Goal: Task Accomplishment & Management: Manage account settings

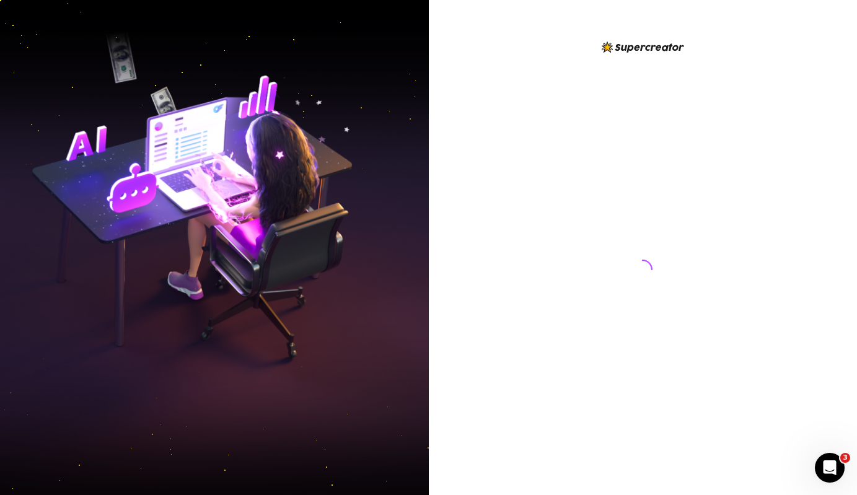
click at [597, 107] on div at bounding box center [642, 258] width 276 height 436
click at [511, 181] on div at bounding box center [642, 258] width 276 height 436
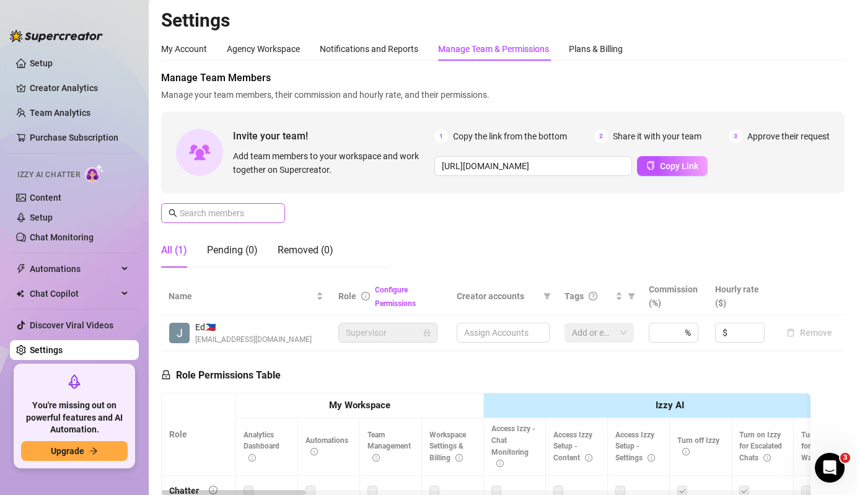
click at [256, 221] on span at bounding box center [223, 213] width 124 height 20
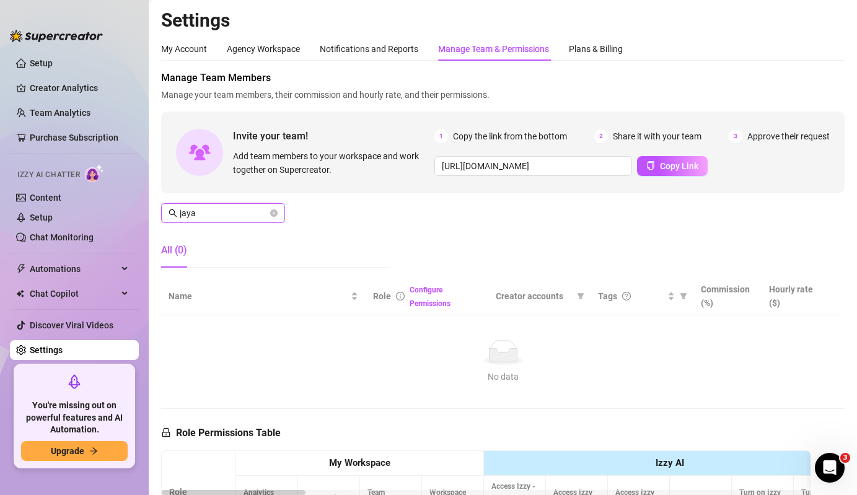
type input "jaya"
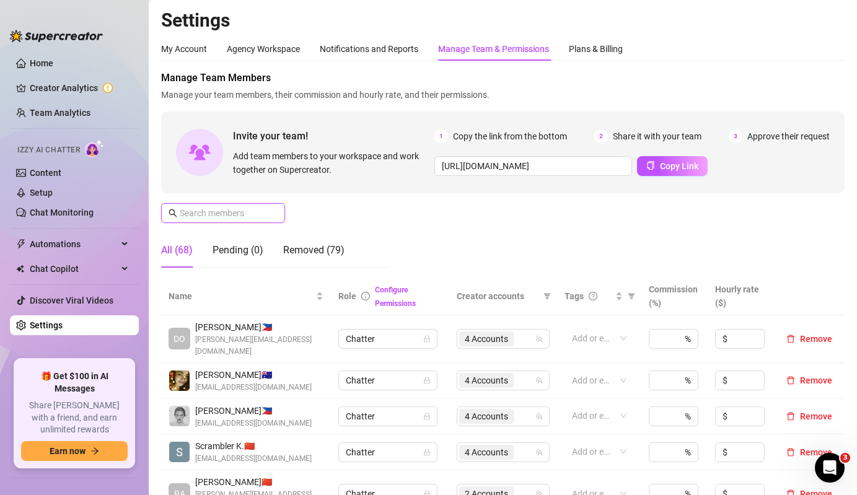
click at [213, 213] on input "text" at bounding box center [224, 213] width 88 height 14
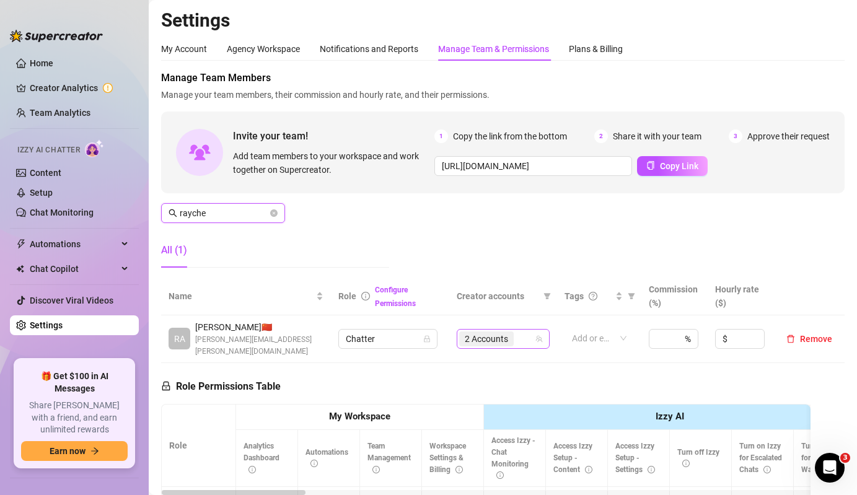
click at [508, 330] on div "2 Accounts" at bounding box center [487, 338] width 57 height 17
type input "rayche"
click at [470, 338] on span "2 Accounts" at bounding box center [486, 339] width 43 height 14
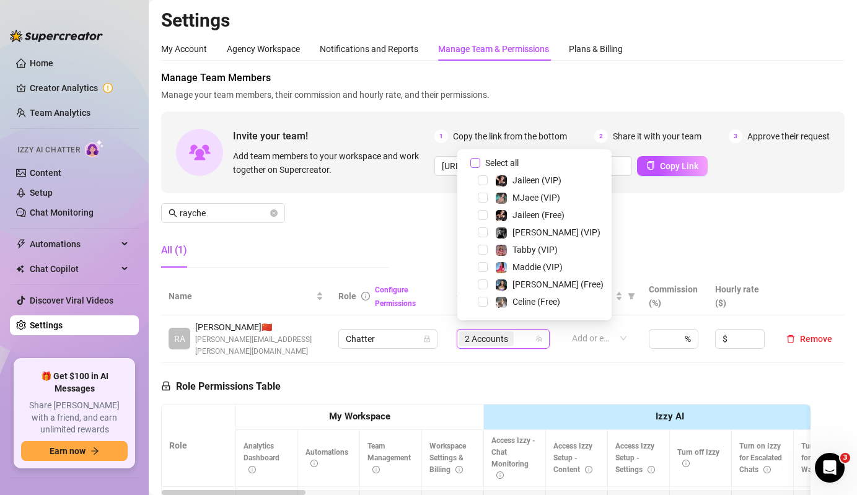
click at [509, 160] on span "Select all" at bounding box center [501, 163] width 43 height 14
click at [480, 160] on input "Select all" at bounding box center [475, 163] width 10 height 10
click at [509, 160] on span "Select all" at bounding box center [501, 163] width 43 height 14
click at [480, 160] on input "Select all" at bounding box center [475, 163] width 10 height 10
checkbox input "false"
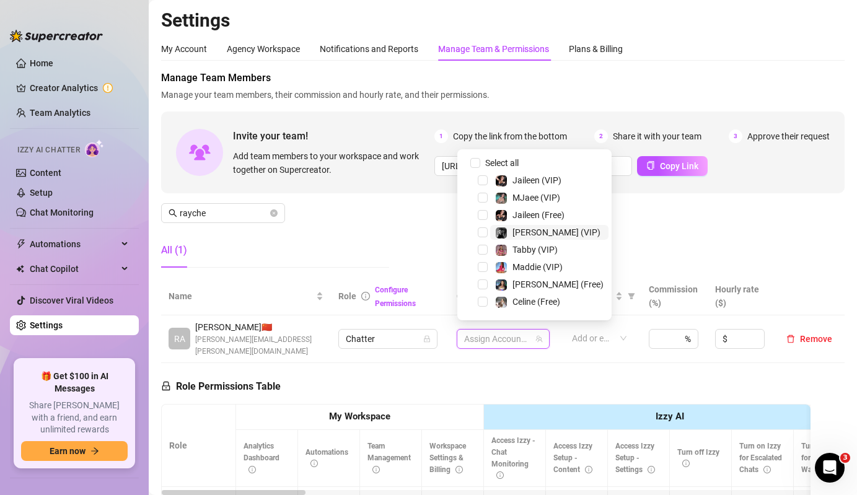
click at [516, 230] on span "Kennedy (VIP)" at bounding box center [556, 232] width 88 height 10
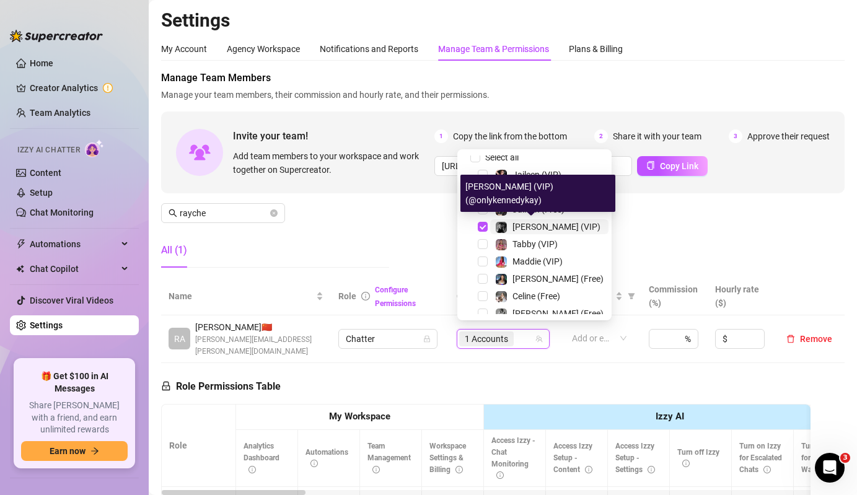
scroll to position [61, 0]
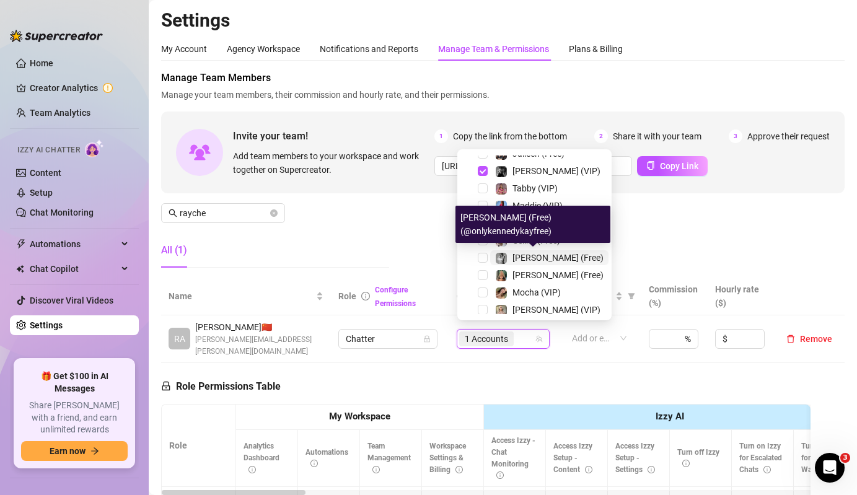
click at [514, 262] on span "Kennedy (Free)" at bounding box center [557, 258] width 91 height 10
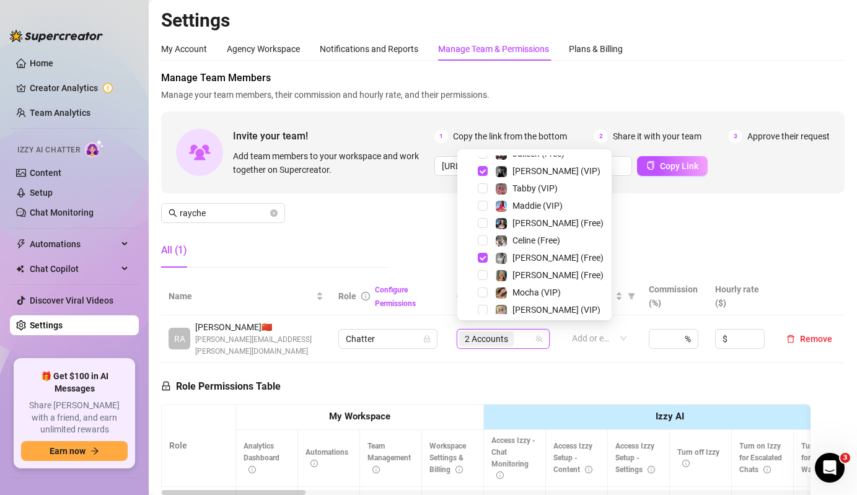
click at [409, 243] on div "Manage Team Members Manage your team members, their commission and hourly rate,…" at bounding box center [503, 174] width 684 height 207
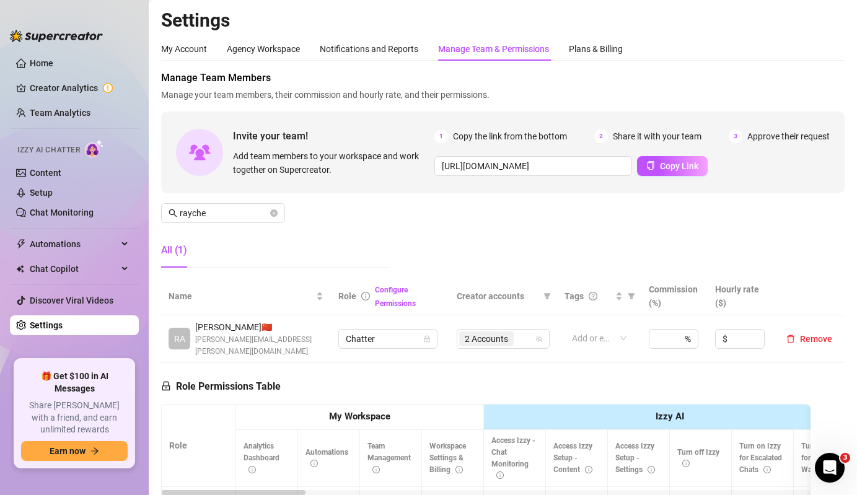
click at [239, 226] on div "Manage Team Members Manage your team members, their commission and hourly rate,…" at bounding box center [503, 174] width 684 height 207
click at [247, 215] on input "rayche" at bounding box center [224, 213] width 88 height 14
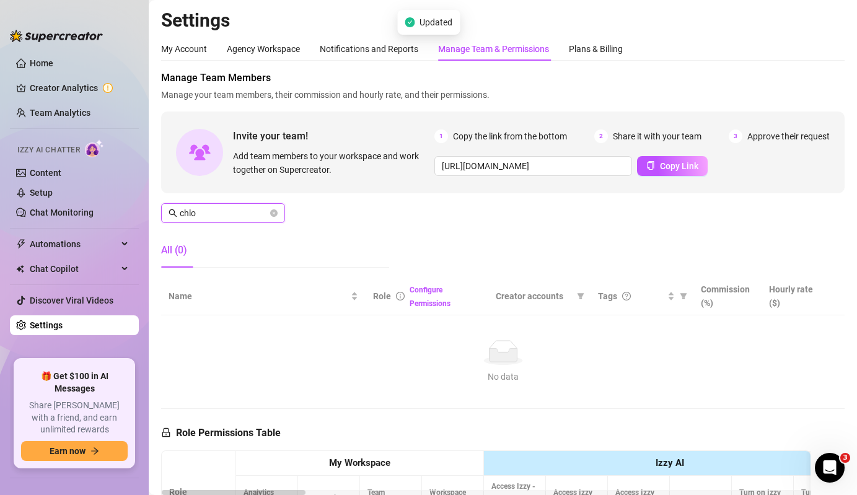
type input "chloe"
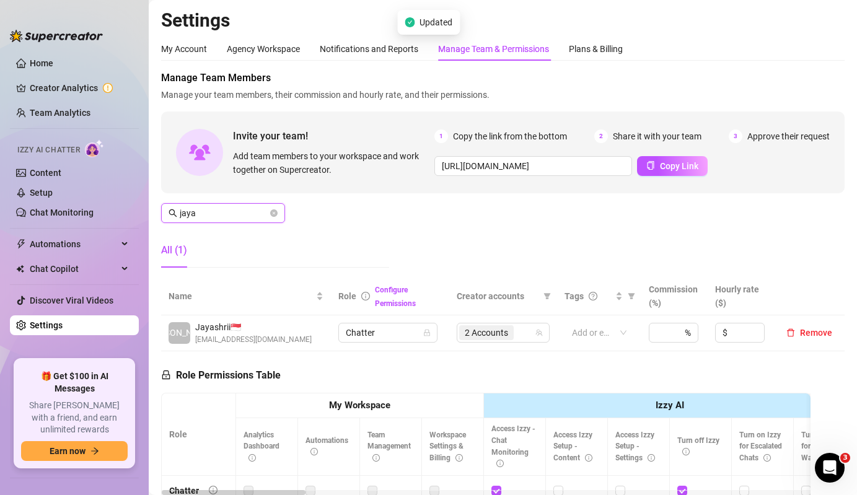
type input "jaya"
click at [504, 327] on span "2 Accounts" at bounding box center [486, 333] width 43 height 14
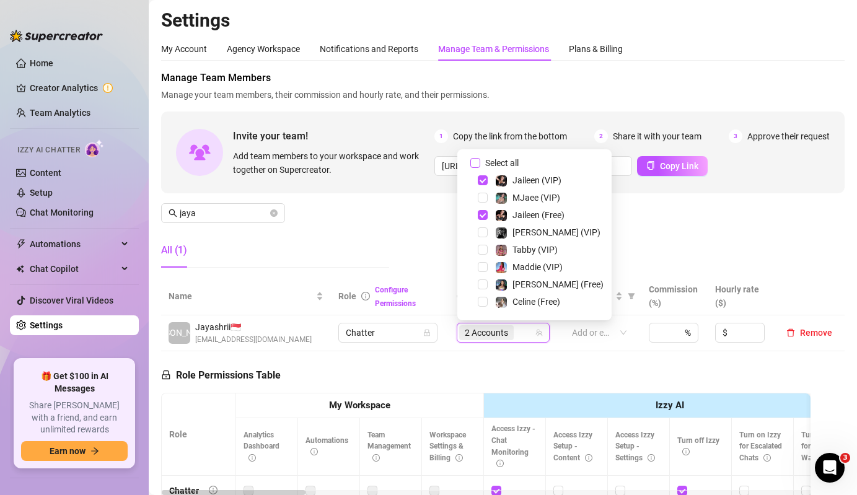
click at [501, 165] on span "Select all" at bounding box center [501, 163] width 43 height 14
click at [480, 165] on input "Select all" at bounding box center [475, 163] width 10 height 10
click at [501, 165] on span "Select all" at bounding box center [501, 163] width 43 height 14
click at [480, 165] on input "Select all" at bounding box center [475, 163] width 10 height 10
checkbox input "false"
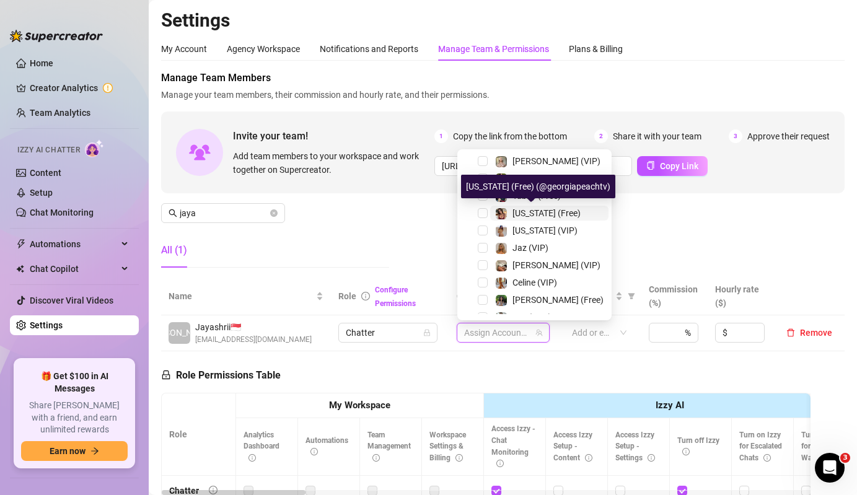
scroll to position [223, 0]
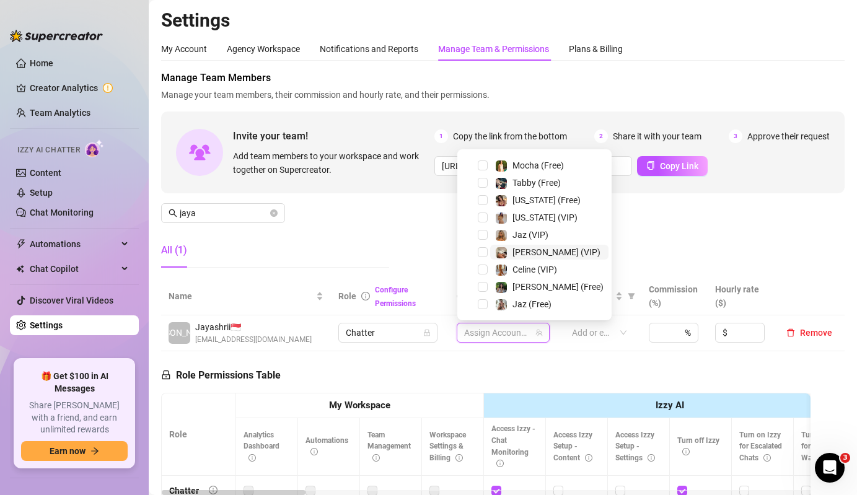
click at [506, 257] on img at bounding box center [501, 252] width 11 height 11
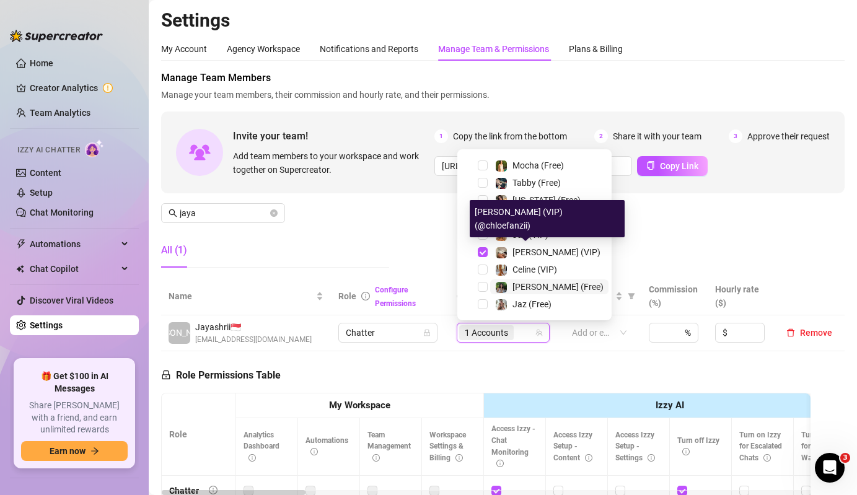
click at [516, 288] on span "Chloe (Free)" at bounding box center [557, 287] width 91 height 10
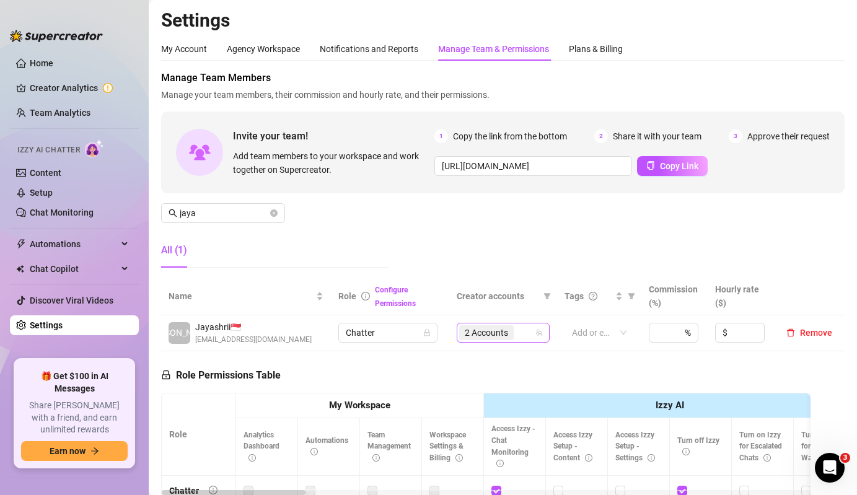
click at [498, 333] on span "2 Accounts" at bounding box center [486, 333] width 43 height 14
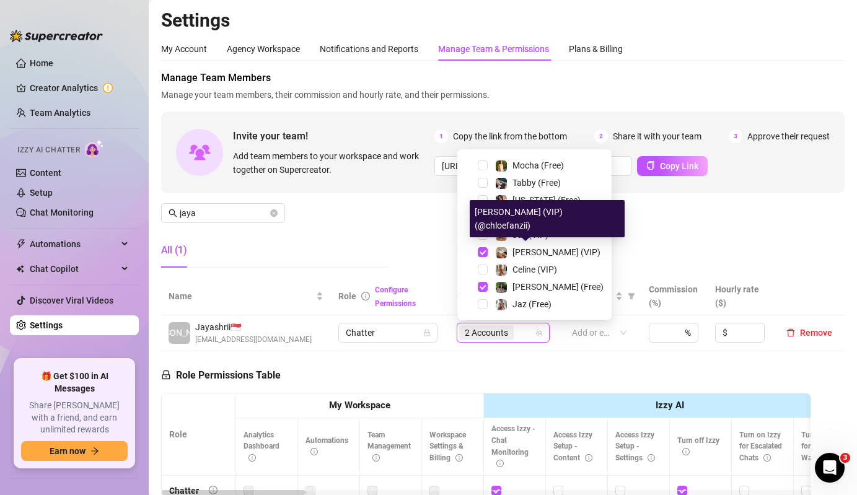
click at [382, 225] on div "Manage Team Members Manage your team members, their commission and hourly rate,…" at bounding box center [503, 174] width 684 height 207
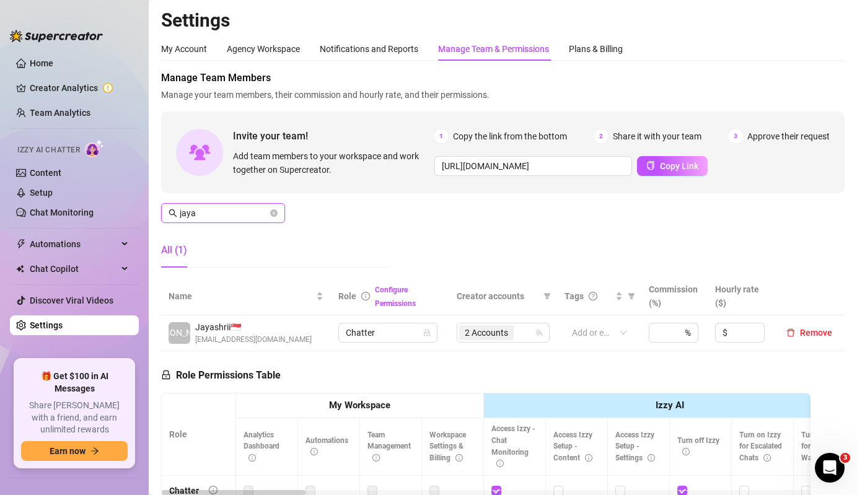
click at [248, 216] on input "jaya" at bounding box center [224, 213] width 88 height 14
click at [505, 336] on span "6 Accounts" at bounding box center [486, 333] width 43 height 14
type input "olly"
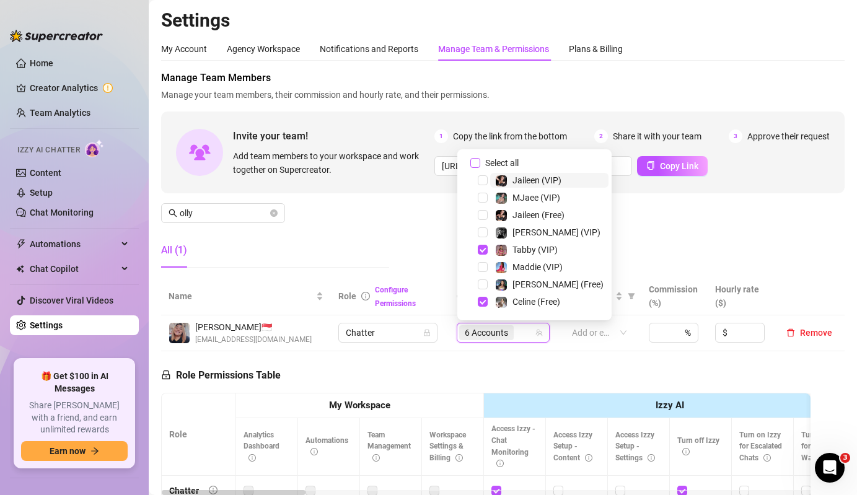
click at [514, 162] on span "Select all" at bounding box center [501, 163] width 43 height 14
click at [480, 162] on input "Select all" at bounding box center [475, 163] width 10 height 10
click at [514, 162] on span "Select all" at bounding box center [501, 163] width 43 height 14
click at [480, 162] on input "Select all" at bounding box center [475, 163] width 10 height 10
checkbox input "false"
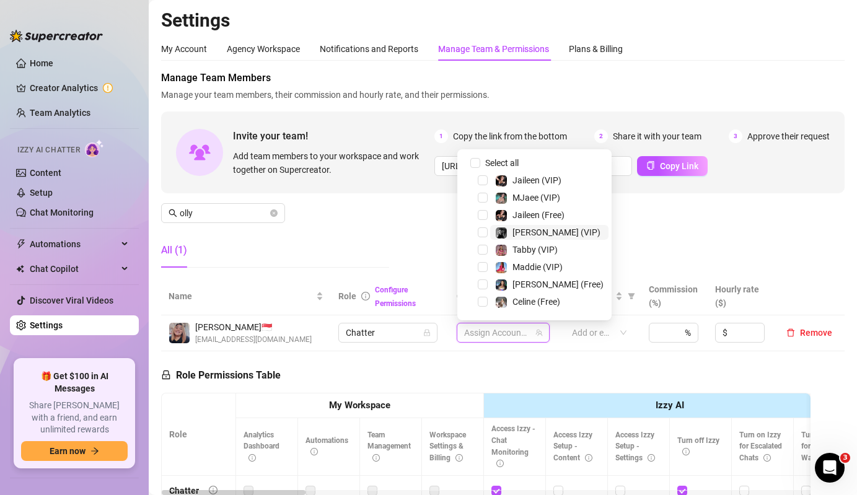
click at [525, 229] on span "Kennedy (VIP)" at bounding box center [556, 232] width 88 height 10
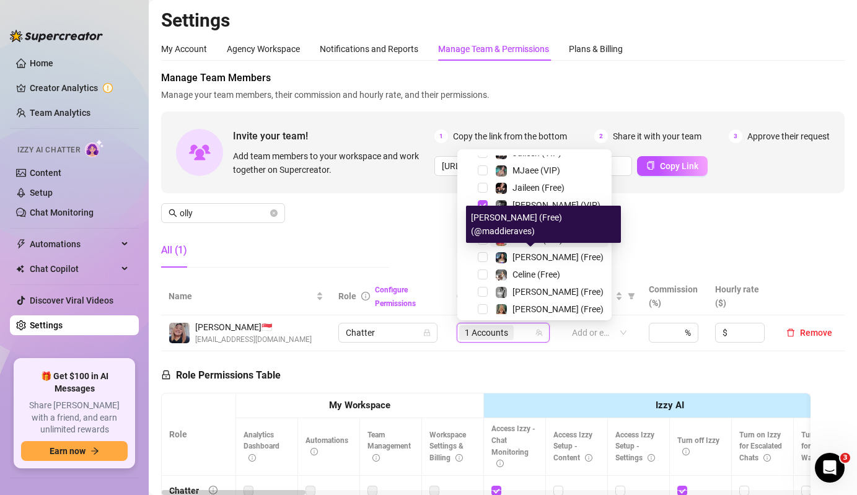
scroll to position [28, 0]
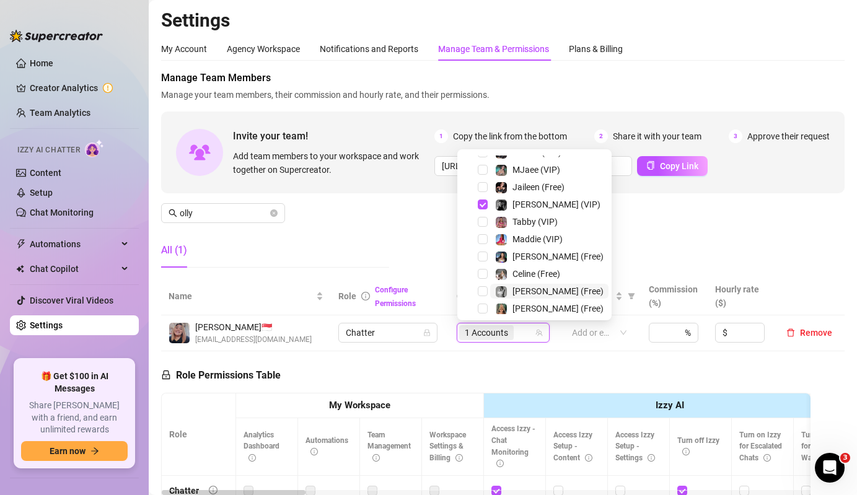
click at [525, 286] on span "Kennedy (Free)" at bounding box center [557, 291] width 91 height 10
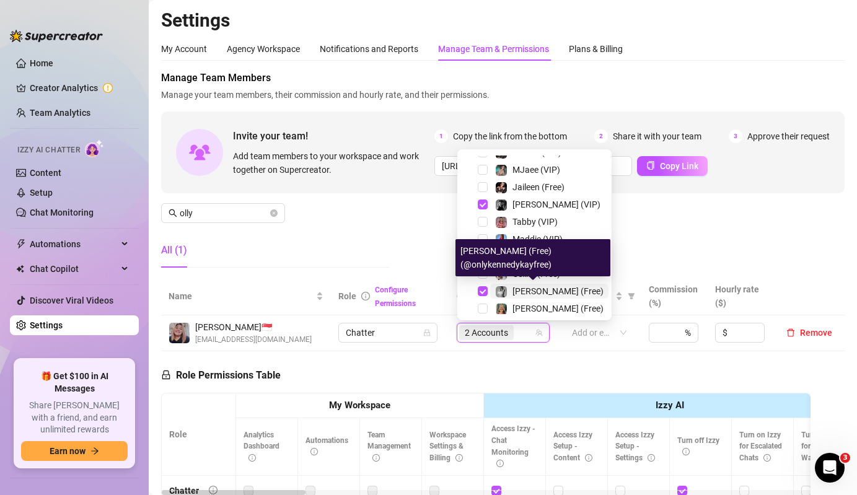
scroll to position [223, 0]
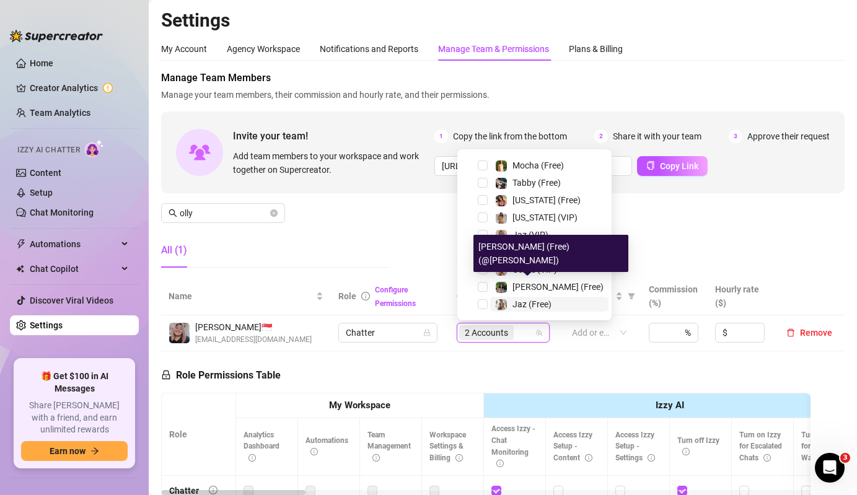
click at [529, 305] on span "Jaz (Free)" at bounding box center [531, 304] width 39 height 10
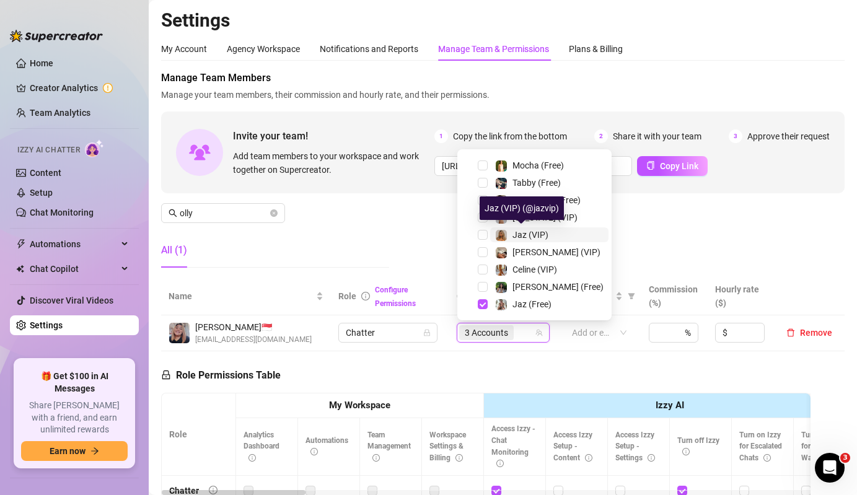
click at [524, 236] on span "Jaz (VIP)" at bounding box center [530, 235] width 36 height 10
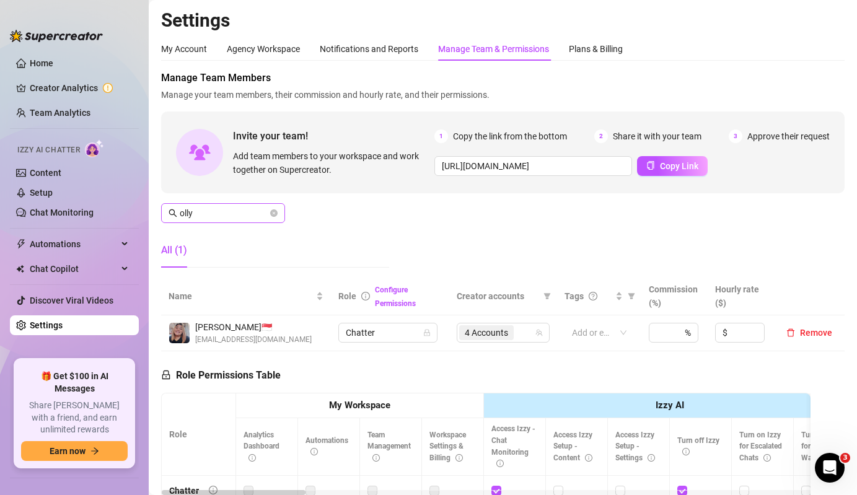
click at [218, 204] on span "olly" at bounding box center [223, 213] width 124 height 20
click at [229, 209] on input "olly" at bounding box center [224, 213] width 88 height 14
click at [499, 337] on span "1 Accounts" at bounding box center [486, 333] width 43 height 14
type input "gianne"
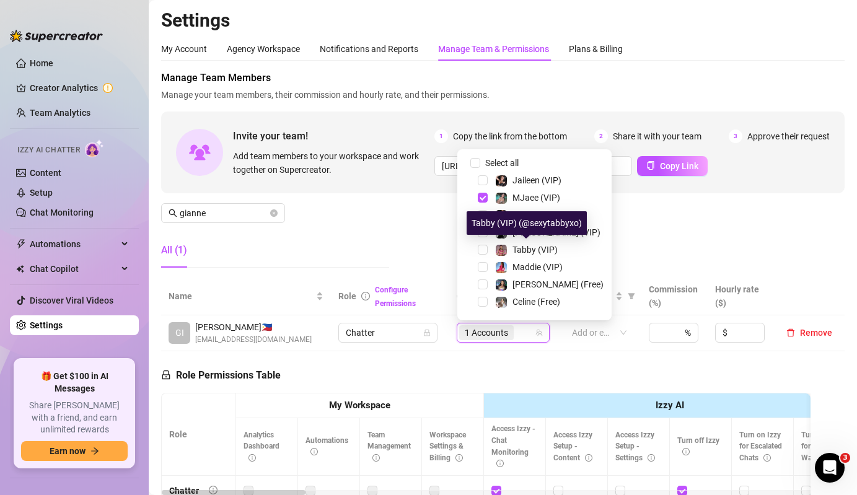
click at [343, 279] on th "Role Configure Permissions" at bounding box center [390, 297] width 118 height 38
